Goal: Navigation & Orientation: Find specific page/section

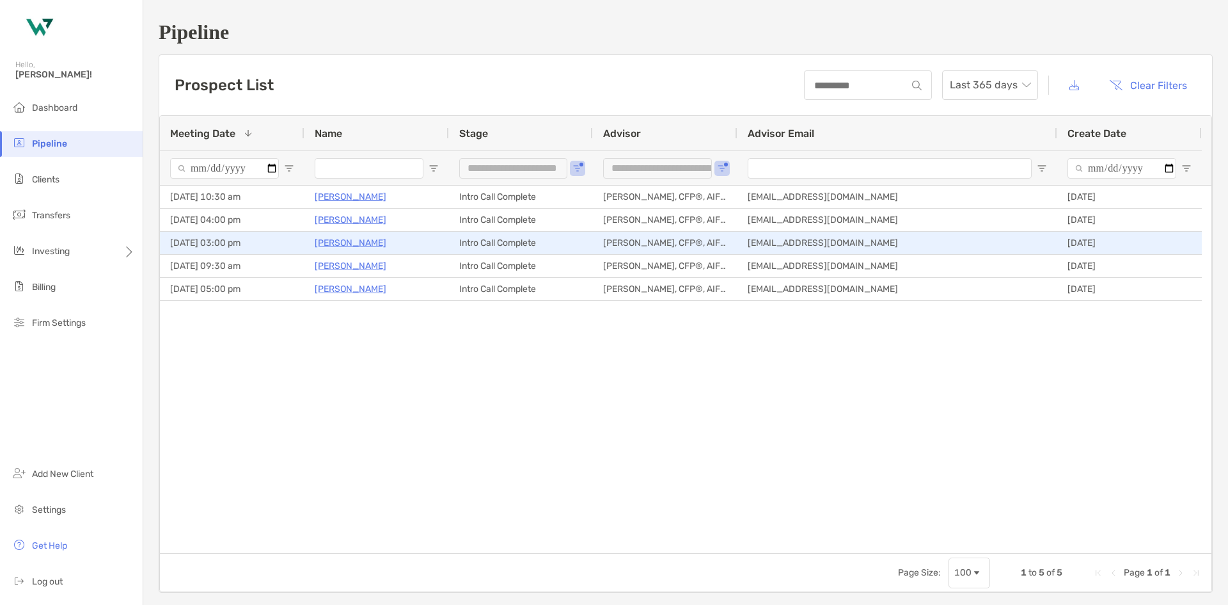
click at [341, 242] on p "Michael Chin" at bounding box center [351, 243] width 72 height 16
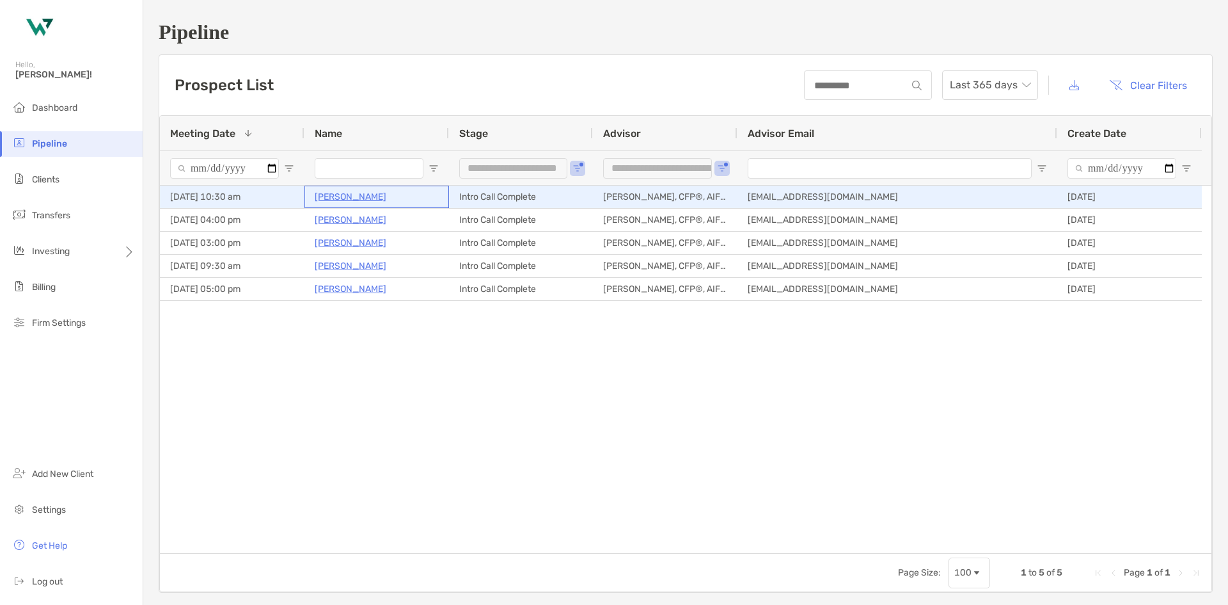
click at [336, 194] on p "Jp Miller" at bounding box center [351, 197] width 72 height 16
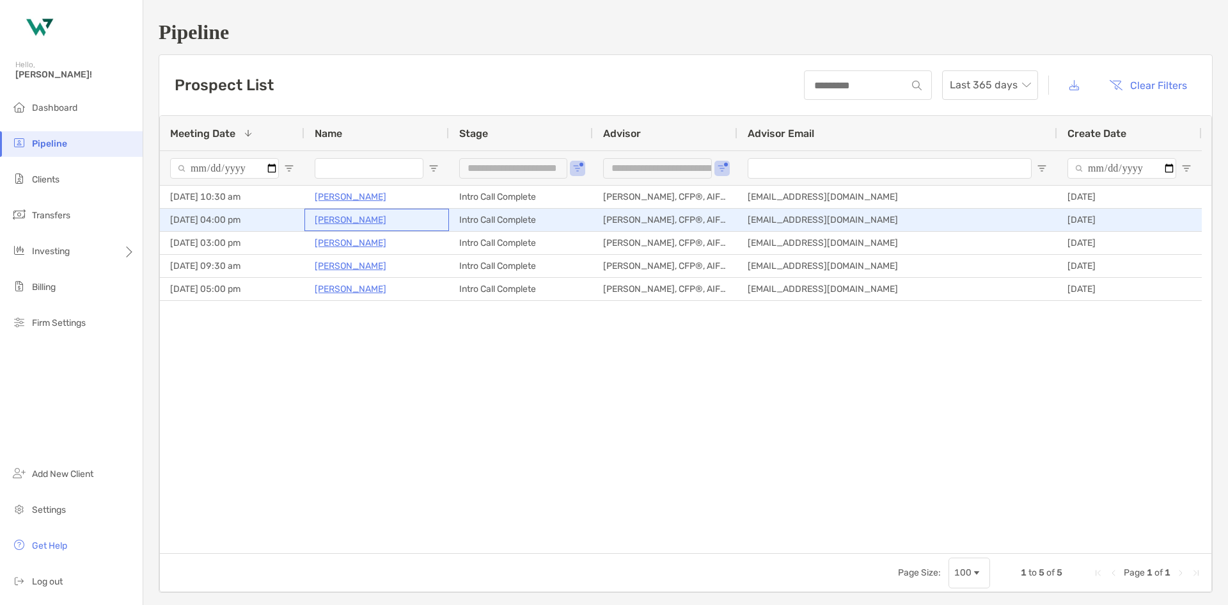
click at [347, 223] on p "[PERSON_NAME]" at bounding box center [351, 220] width 72 height 16
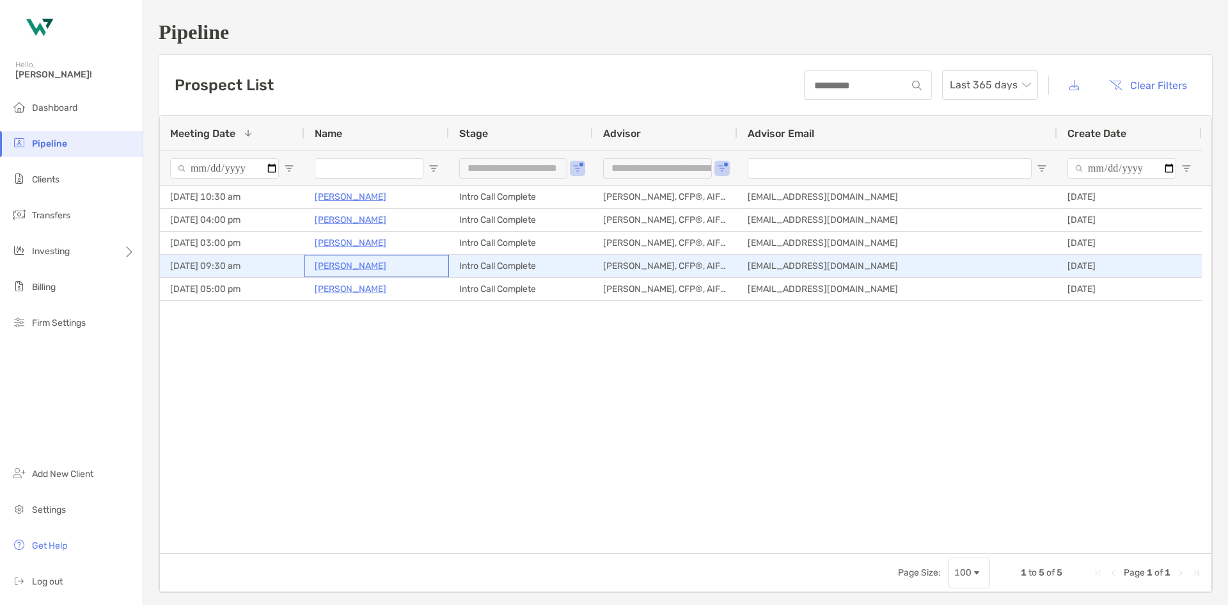
click at [351, 269] on p "Jamil Kellum" at bounding box center [351, 266] width 72 height 16
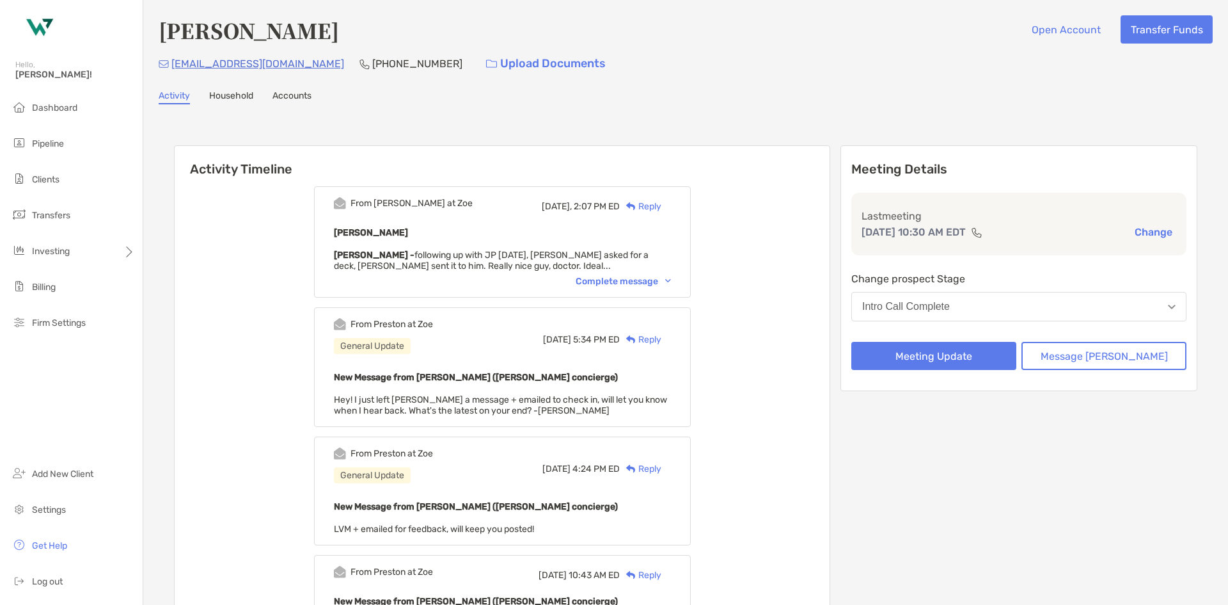
drag, startPoint x: 564, startPoint y: 51, endPoint x: 482, endPoint y: 26, distance: 85.6
click at [564, 51] on div "beeskip@aol.com (410) 666-8319 Upload Documents" at bounding box center [686, 64] width 1054 height 28
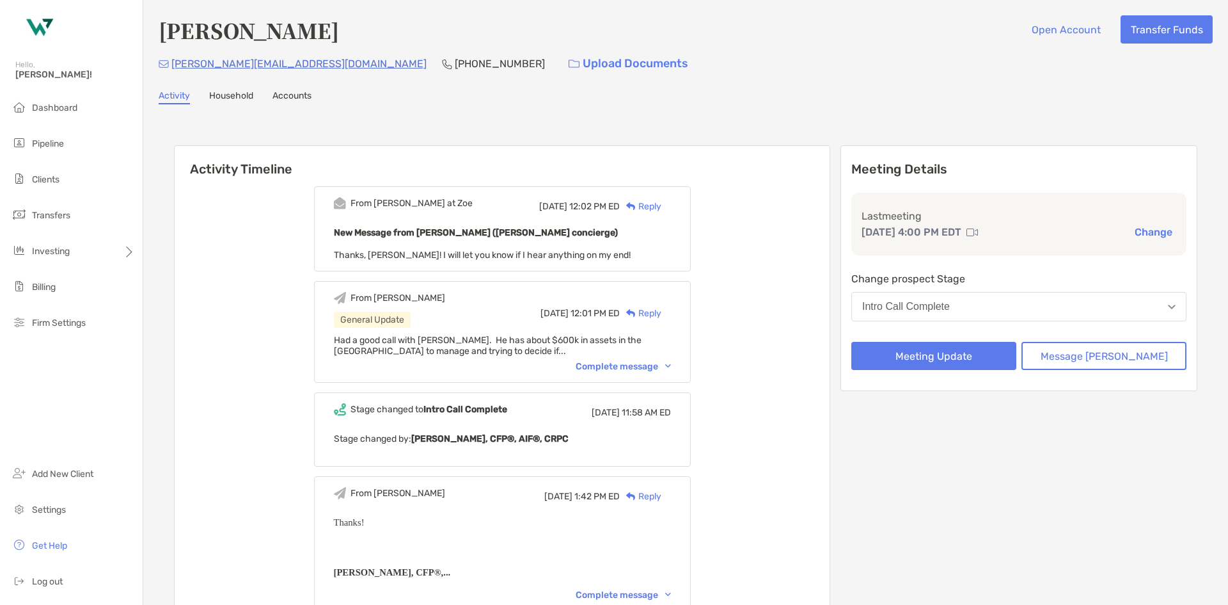
click at [617, 368] on div "Complete message" at bounding box center [623, 366] width 95 height 11
